Goal: Information Seeking & Learning: Learn about a topic

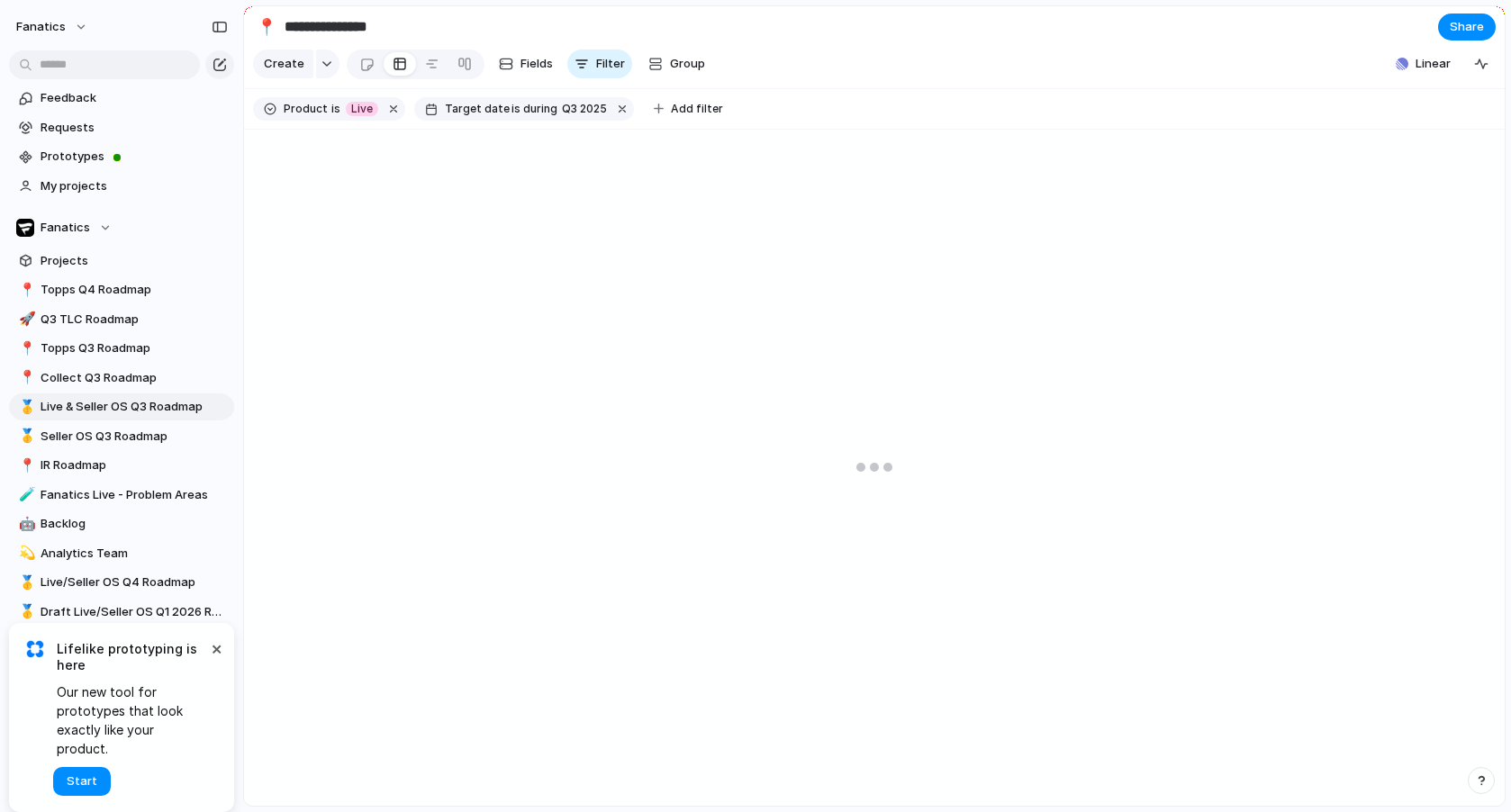
type input "**********"
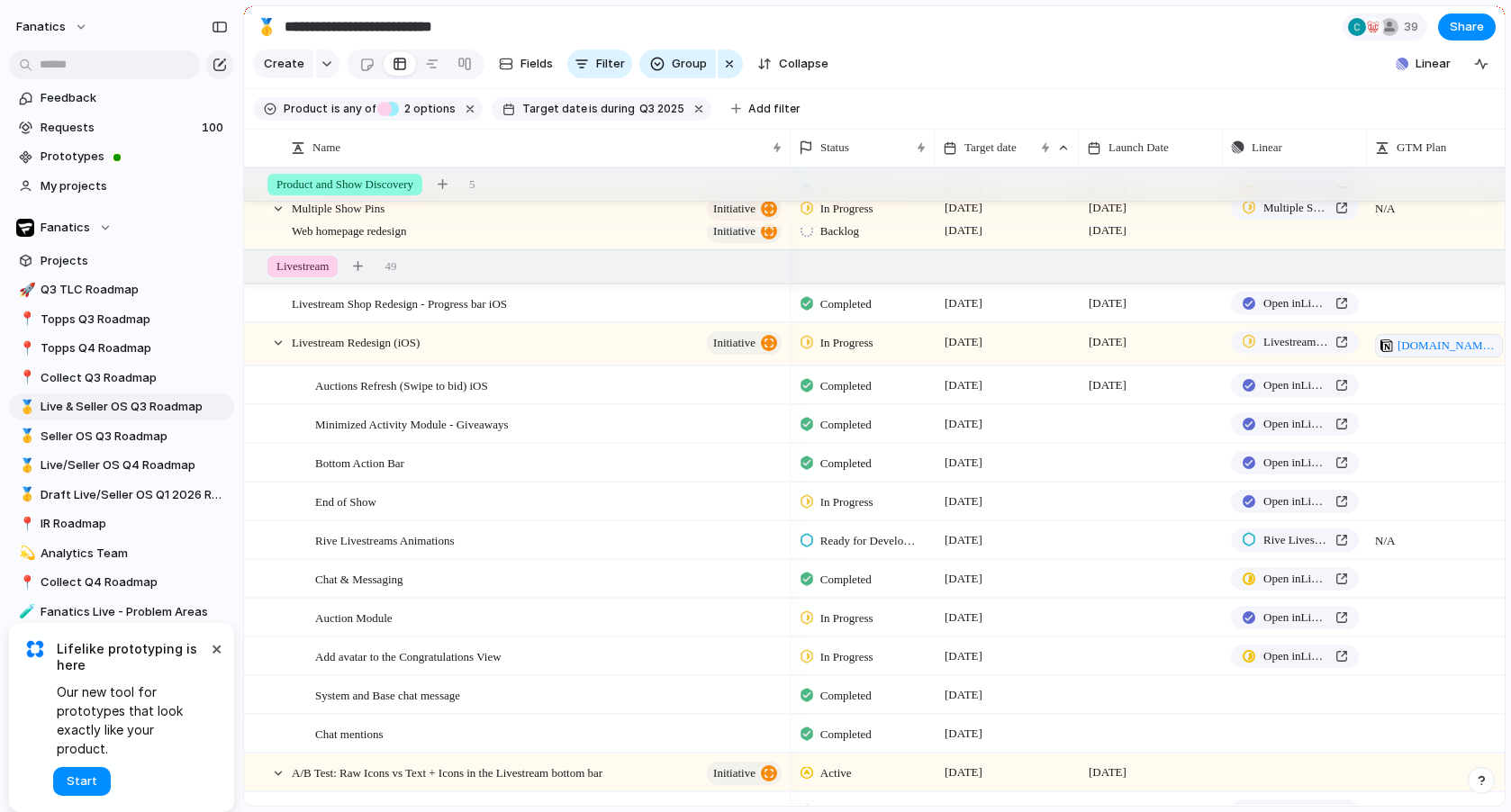
scroll to position [149, 0]
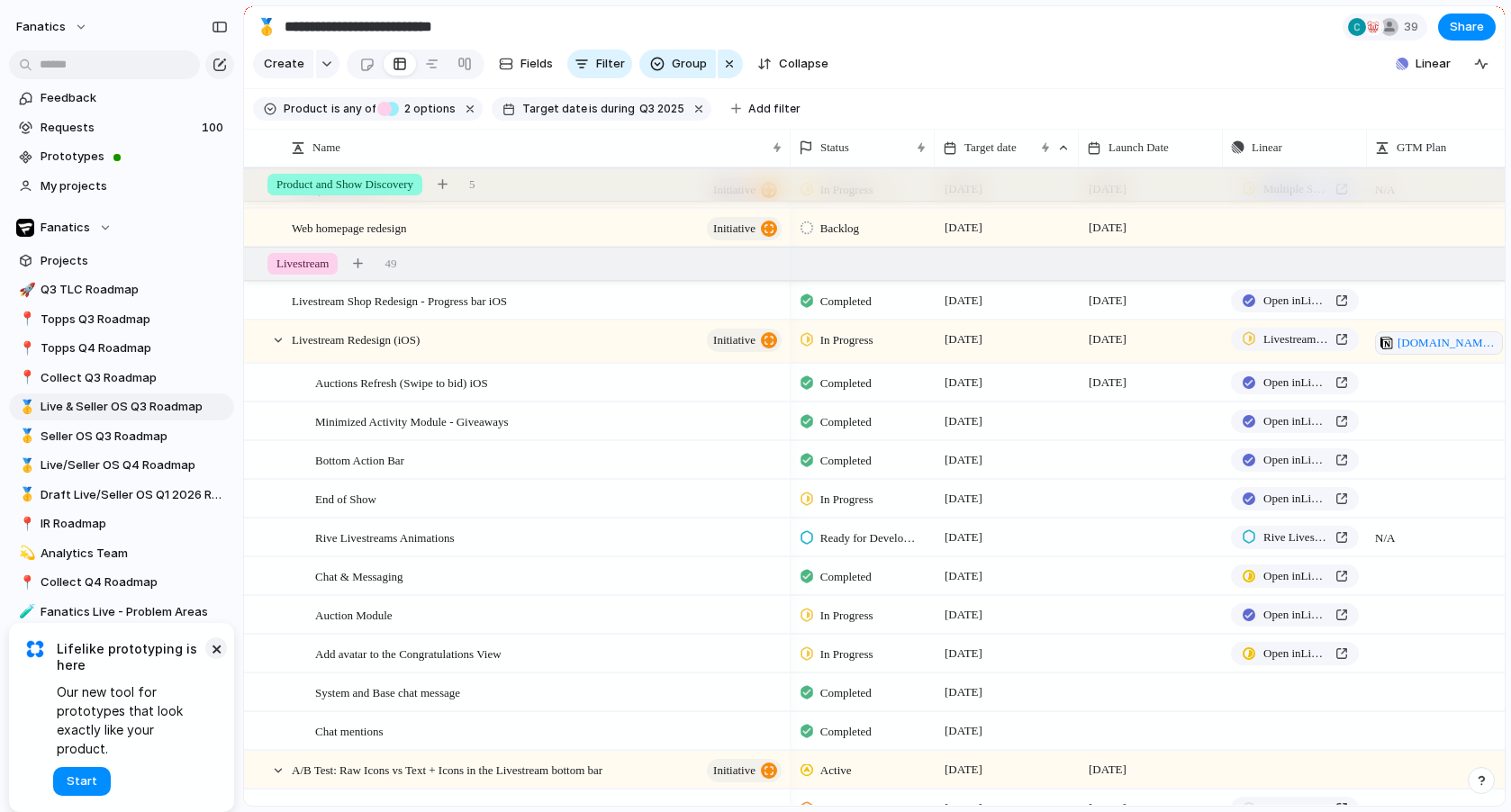
click at [215, 659] on button "×" at bounding box center [216, 648] width 22 height 22
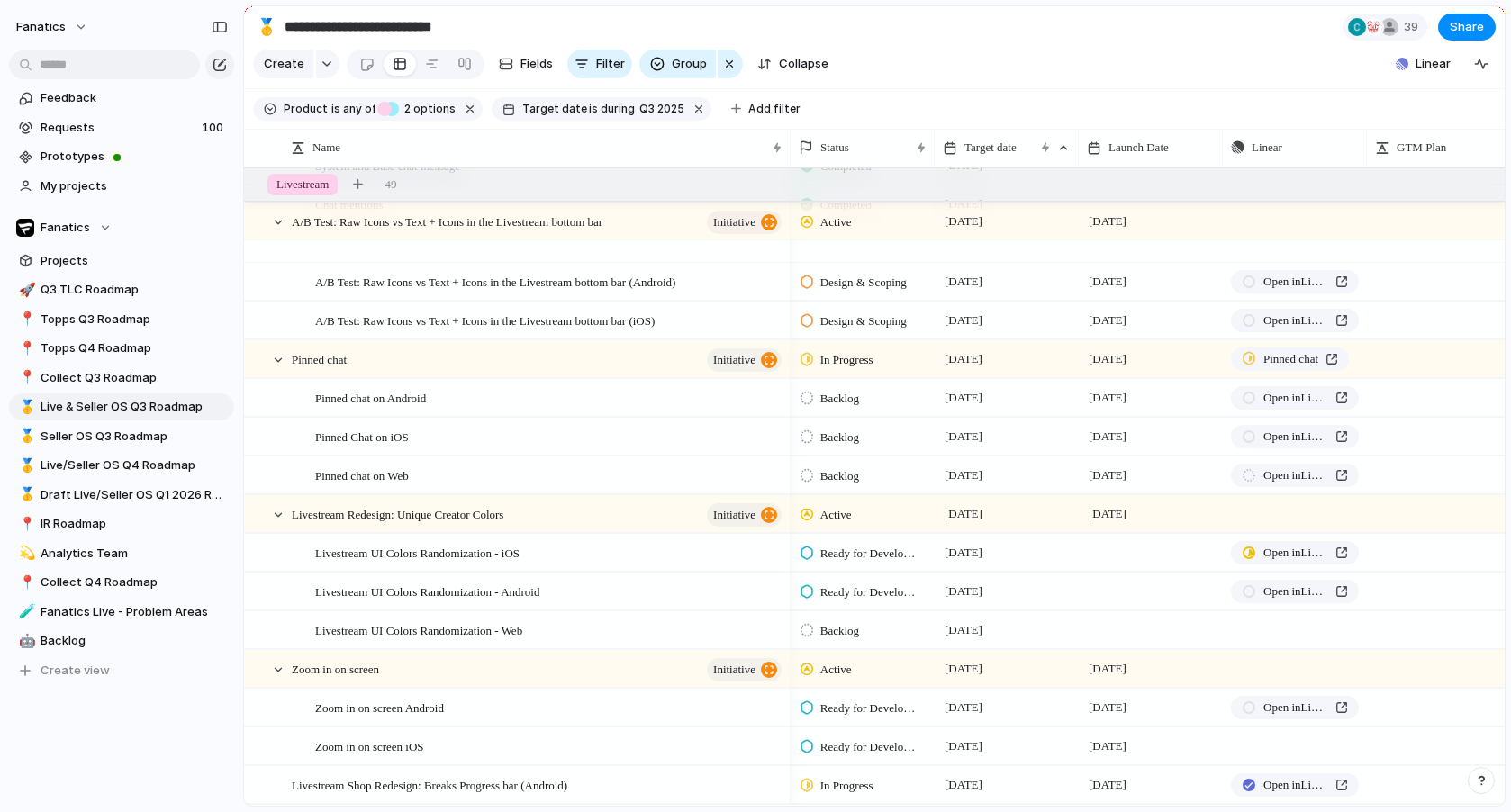
scroll to position [0, 0]
